Goal: Task Accomplishment & Management: Manage account settings

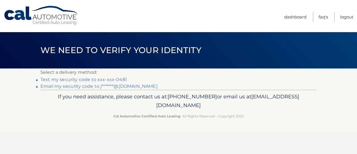
click at [107, 79] on link "Text my security code to xxx-xxx-0481" at bounding box center [83, 79] width 87 height 5
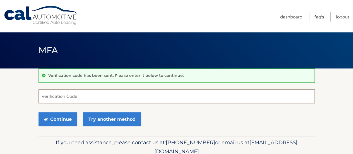
click at [119, 103] on input "Verification Code" at bounding box center [177, 96] width 276 height 14
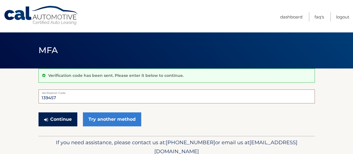
type input "139457"
click at [59, 117] on button "Continue" at bounding box center [58, 119] width 39 height 14
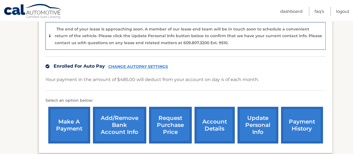
scroll to position [153, 0]
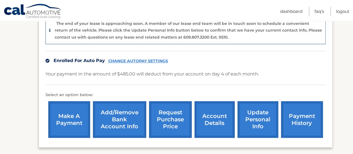
click at [296, 113] on link "payment history" at bounding box center [302, 119] width 42 height 37
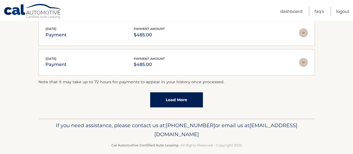
scroll to position [211, 0]
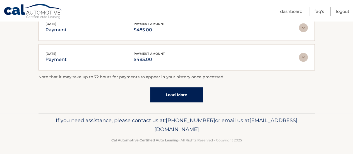
click at [169, 94] on link "Load More" at bounding box center [176, 94] width 53 height 15
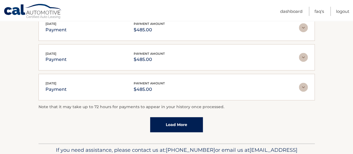
click at [176, 123] on link "Load More" at bounding box center [176, 124] width 53 height 15
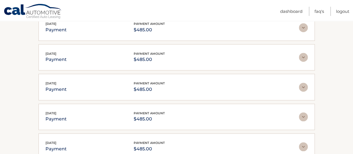
click at [216, 104] on div "Feb 04, 2025 payment payment amount $485.00 Late Charges $0.00 Miscelleneous Ch…" at bounding box center [177, 117] width 276 height 27
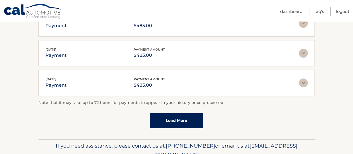
scroll to position [387, 0]
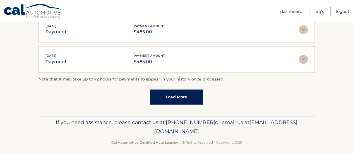
click at [158, 93] on link "Load More" at bounding box center [176, 96] width 53 height 15
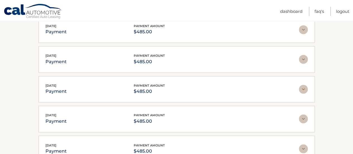
scroll to position [535, 0]
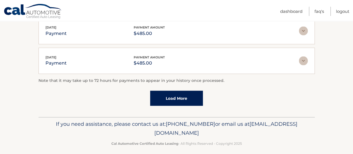
click at [170, 94] on link "Load More" at bounding box center [176, 98] width 53 height 15
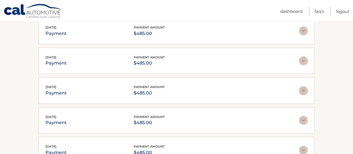
scroll to position [682, 0]
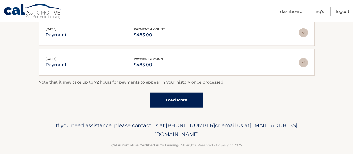
click at [189, 95] on link "Load More" at bounding box center [176, 99] width 53 height 15
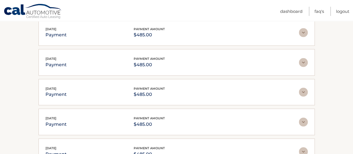
scroll to position [755, 0]
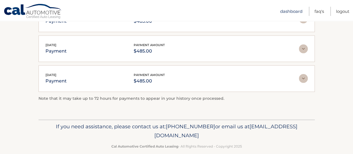
click at [283, 11] on link "Dashboard" at bounding box center [291, 11] width 22 height 9
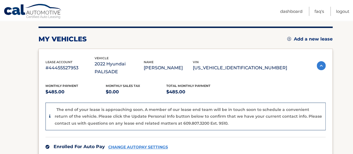
scroll to position [63, 0]
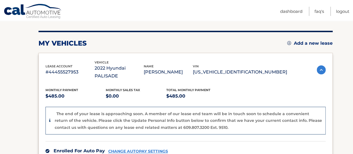
click at [319, 66] on img at bounding box center [321, 69] width 9 height 9
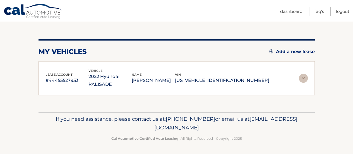
click at [304, 76] on img at bounding box center [303, 78] width 9 height 9
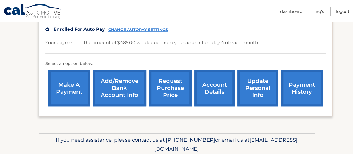
scroll to position [185, 0]
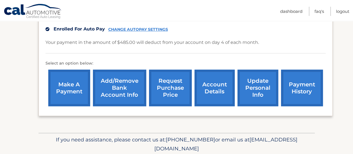
click at [221, 81] on link "account details" at bounding box center [215, 88] width 40 height 37
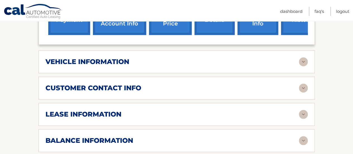
scroll to position [231, 0]
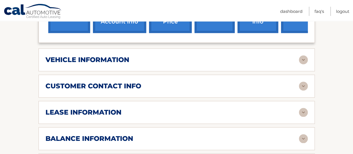
click at [302, 108] on img at bounding box center [303, 112] width 9 height 9
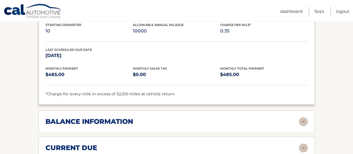
scroll to position [352, 0]
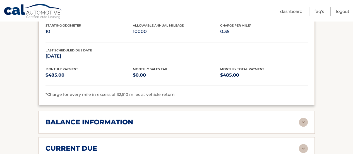
click at [302, 121] on img at bounding box center [303, 122] width 9 height 9
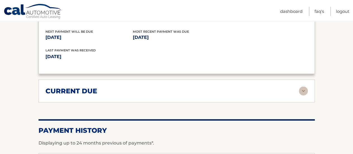
scroll to position [483, 0]
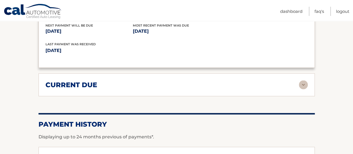
click at [301, 83] on img at bounding box center [303, 84] width 9 height 9
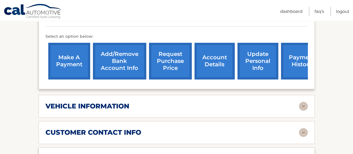
scroll to position [184, 0]
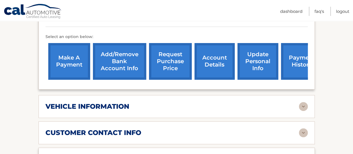
click at [101, 52] on link "Add/Remove bank account info" at bounding box center [119, 61] width 53 height 37
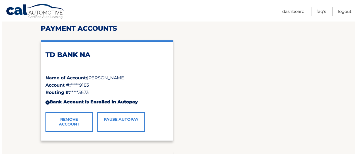
scroll to position [71, 0]
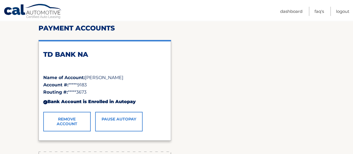
click at [132, 121] on link "Pause AutoPay" at bounding box center [118, 122] width 47 height 20
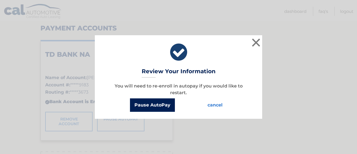
click at [155, 105] on button "Pause AutoPay" at bounding box center [152, 104] width 45 height 13
click at [150, 107] on button "Pause AutoPay" at bounding box center [152, 104] width 45 height 13
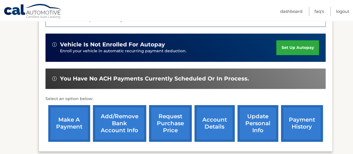
scroll to position [176, 0]
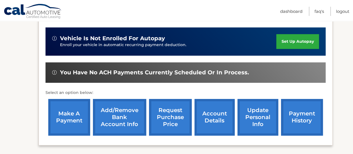
click at [210, 104] on link "account details" at bounding box center [215, 117] width 40 height 37
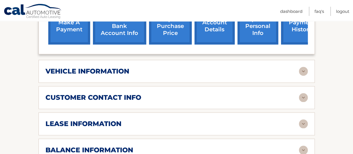
scroll to position [241, 0]
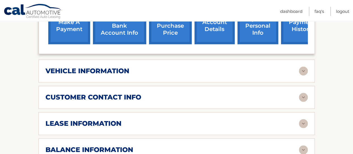
click at [307, 69] on img at bounding box center [303, 70] width 9 height 9
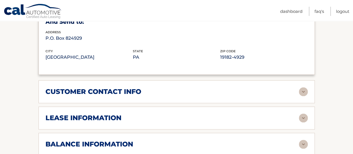
scroll to position [387, 0]
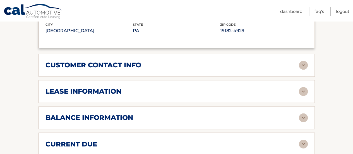
scroll to position [409, 0]
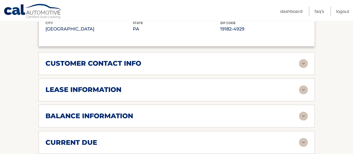
click at [301, 89] on img at bounding box center [303, 89] width 9 height 9
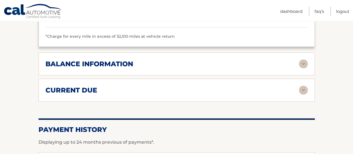
scroll to position [567, 0]
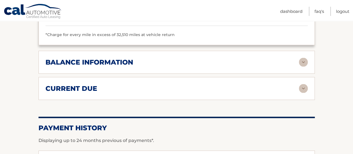
click at [303, 86] on img at bounding box center [303, 88] width 9 height 9
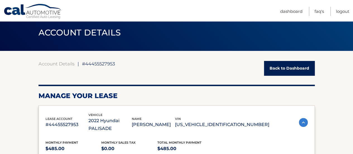
scroll to position [0, 0]
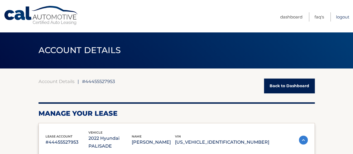
click at [343, 20] on link "Logout" at bounding box center [342, 16] width 13 height 9
